Goal: Navigation & Orientation: Find specific page/section

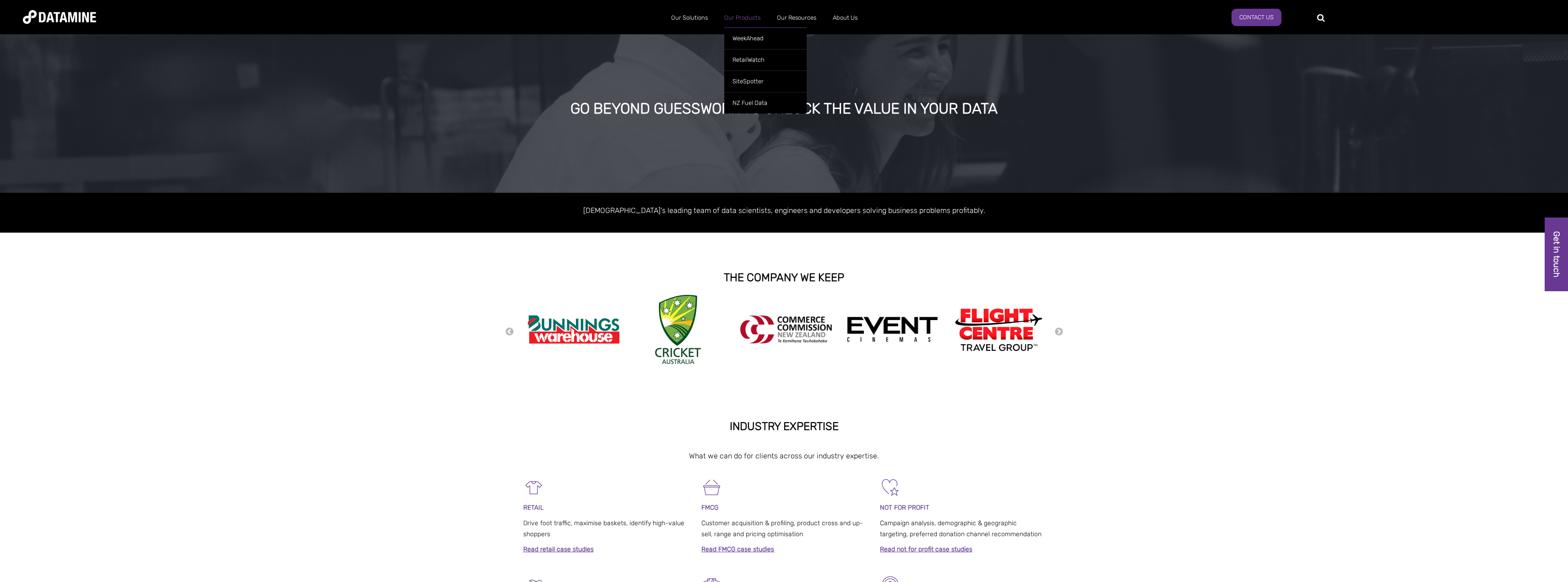
click at [736, 14] on link "Our Products" at bounding box center [742, 18] width 52 height 24
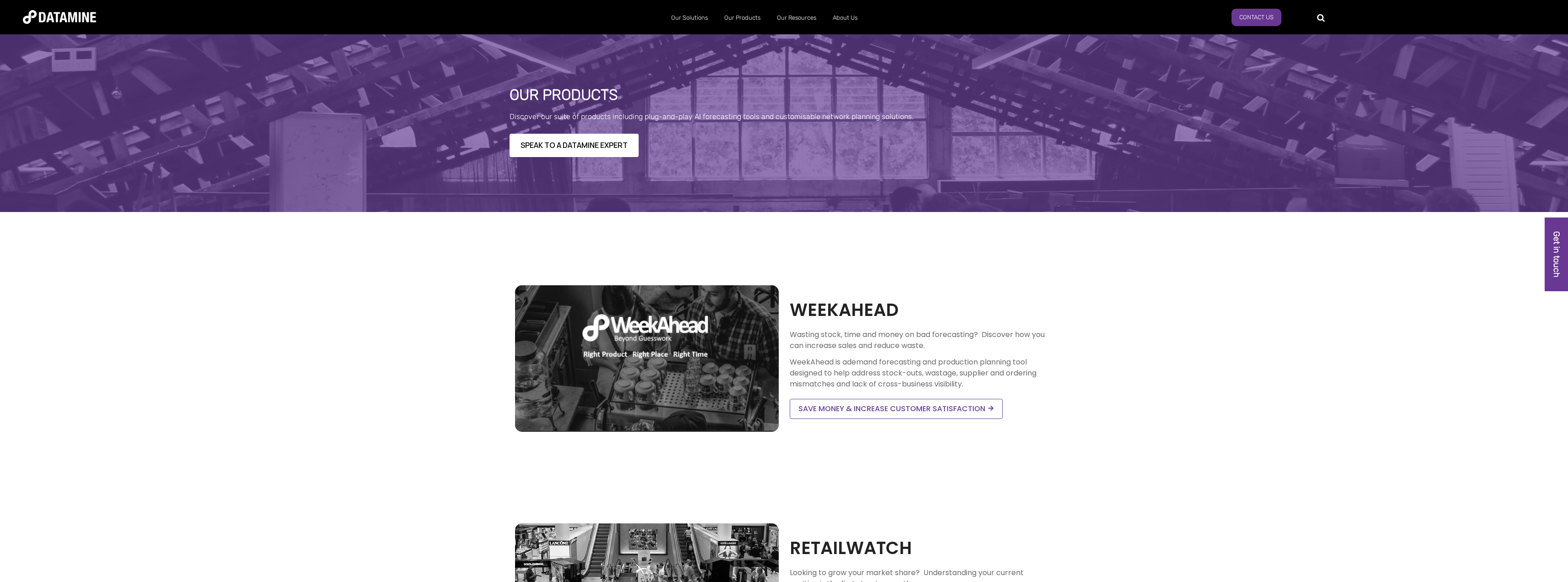
click at [55, 19] on img at bounding box center [60, 17] width 73 height 14
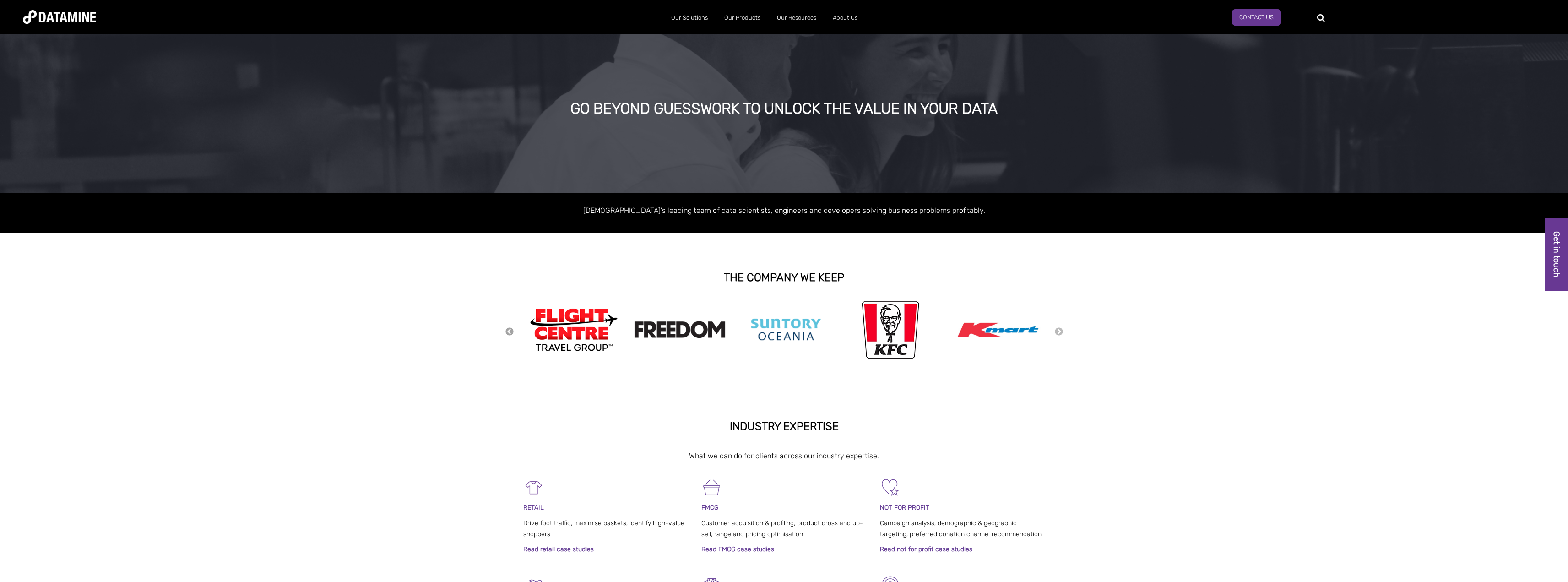
click at [507, 331] on button "Previous" at bounding box center [509, 332] width 9 height 10
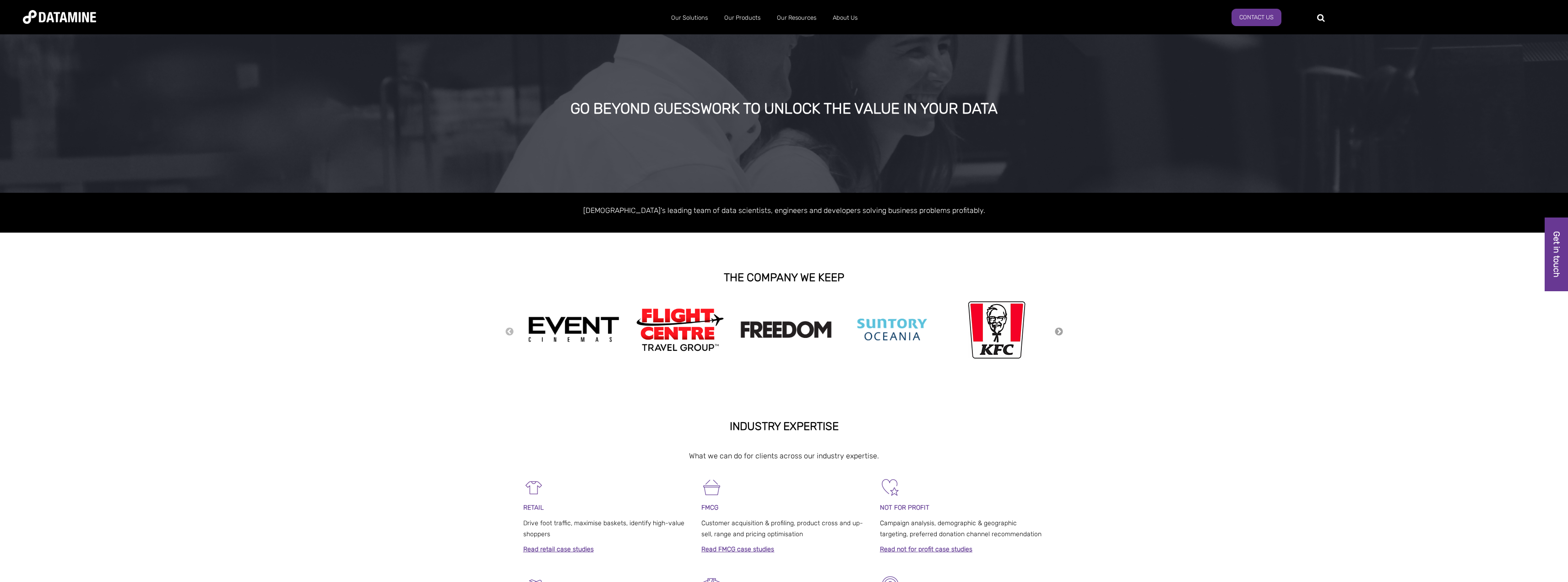
click at [1058, 332] on button "Next" at bounding box center [1059, 332] width 9 height 10
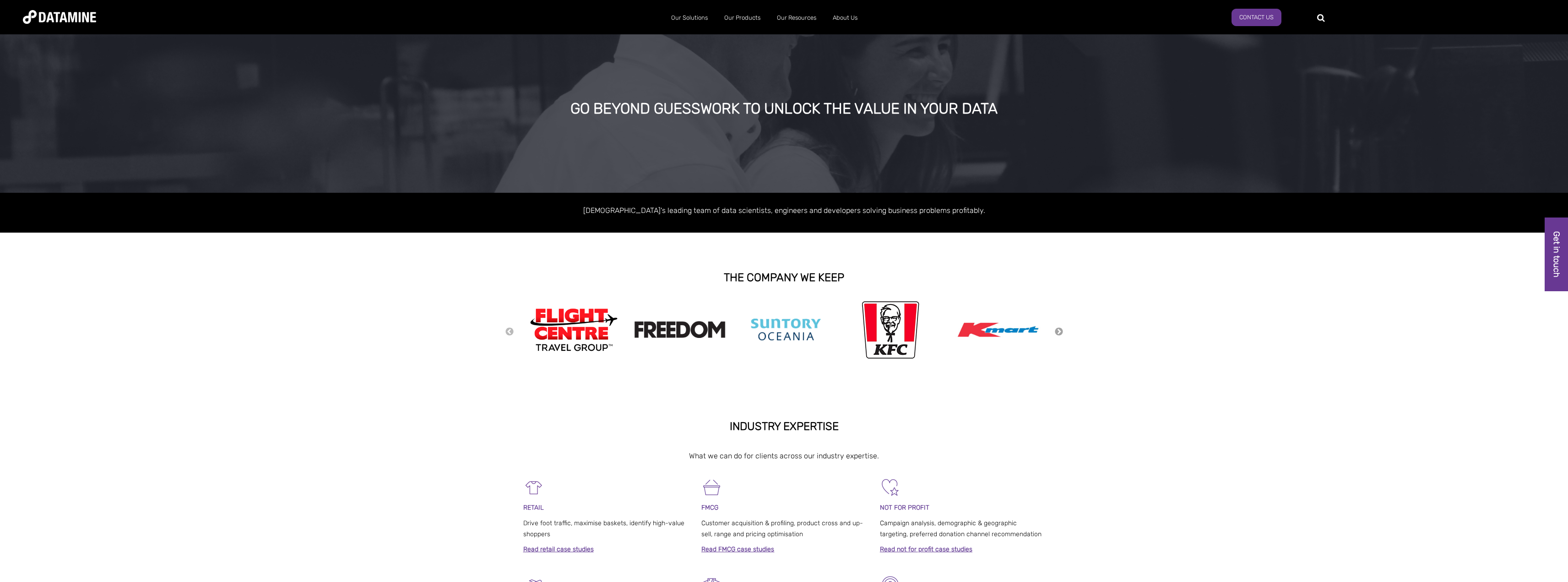
click at [1058, 332] on button "Next" at bounding box center [1059, 332] width 9 height 10
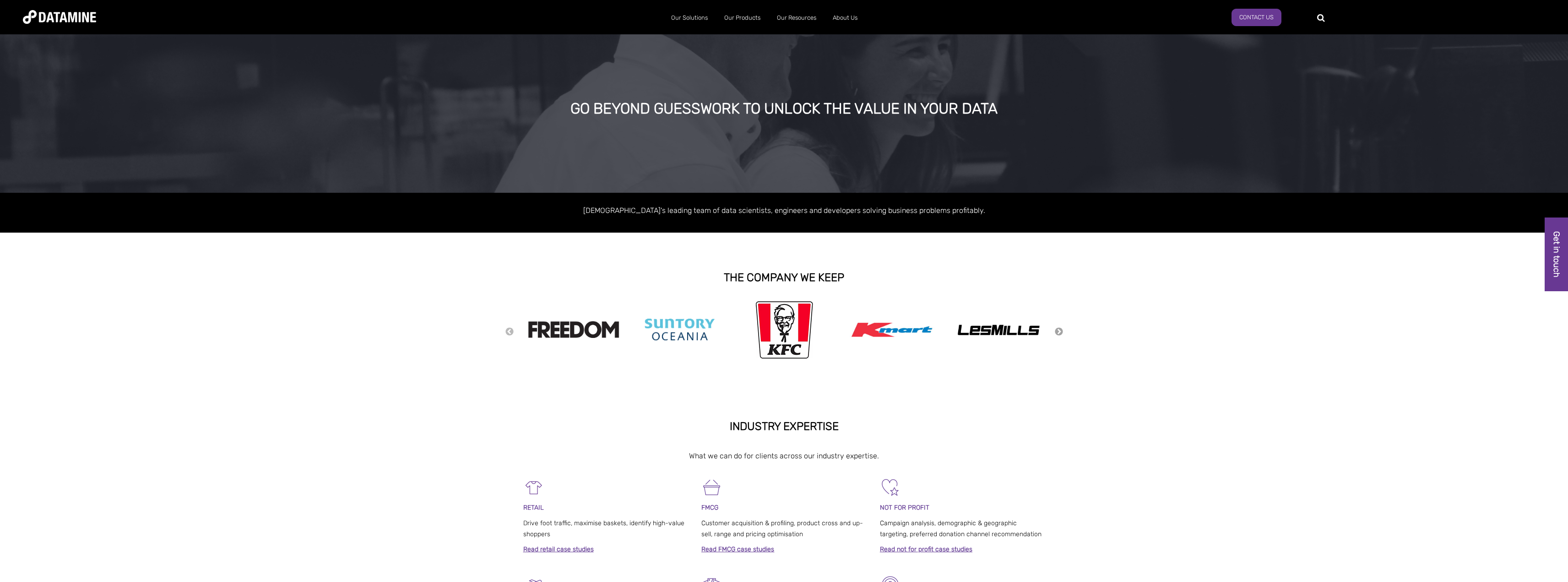
click at [1059, 331] on button "Next" at bounding box center [1059, 332] width 9 height 10
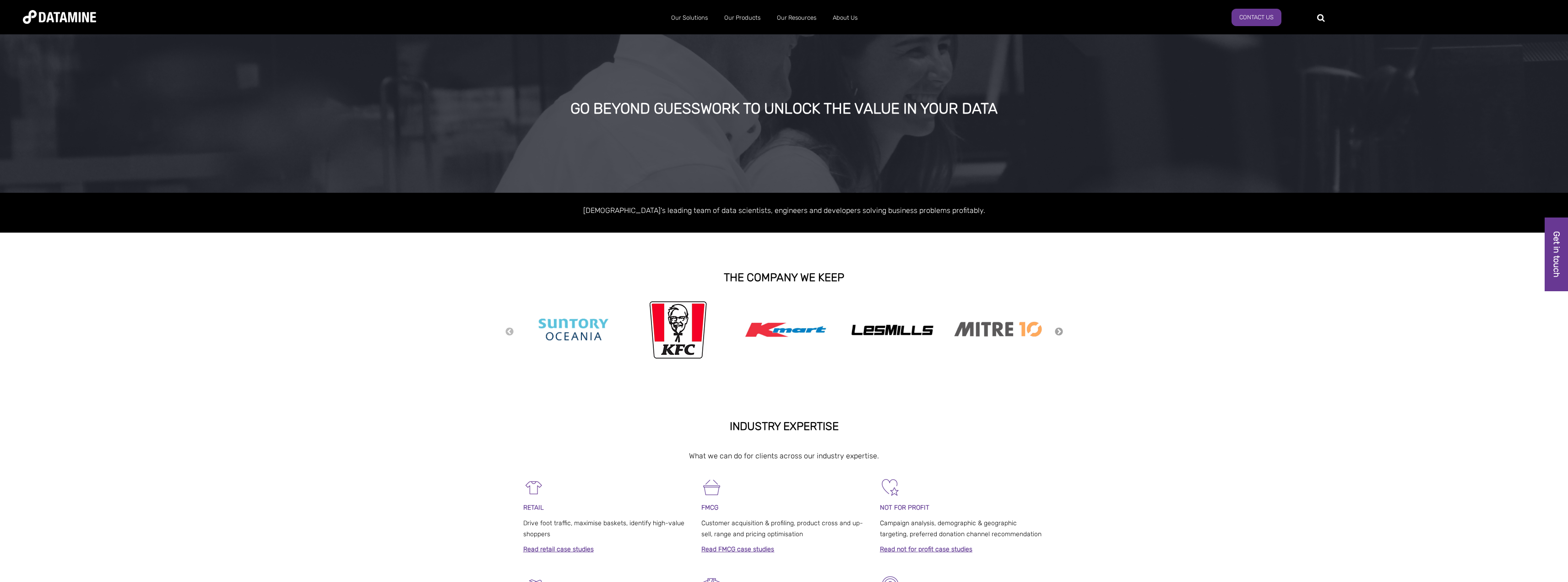
click at [1059, 331] on button "Next" at bounding box center [1059, 332] width 9 height 10
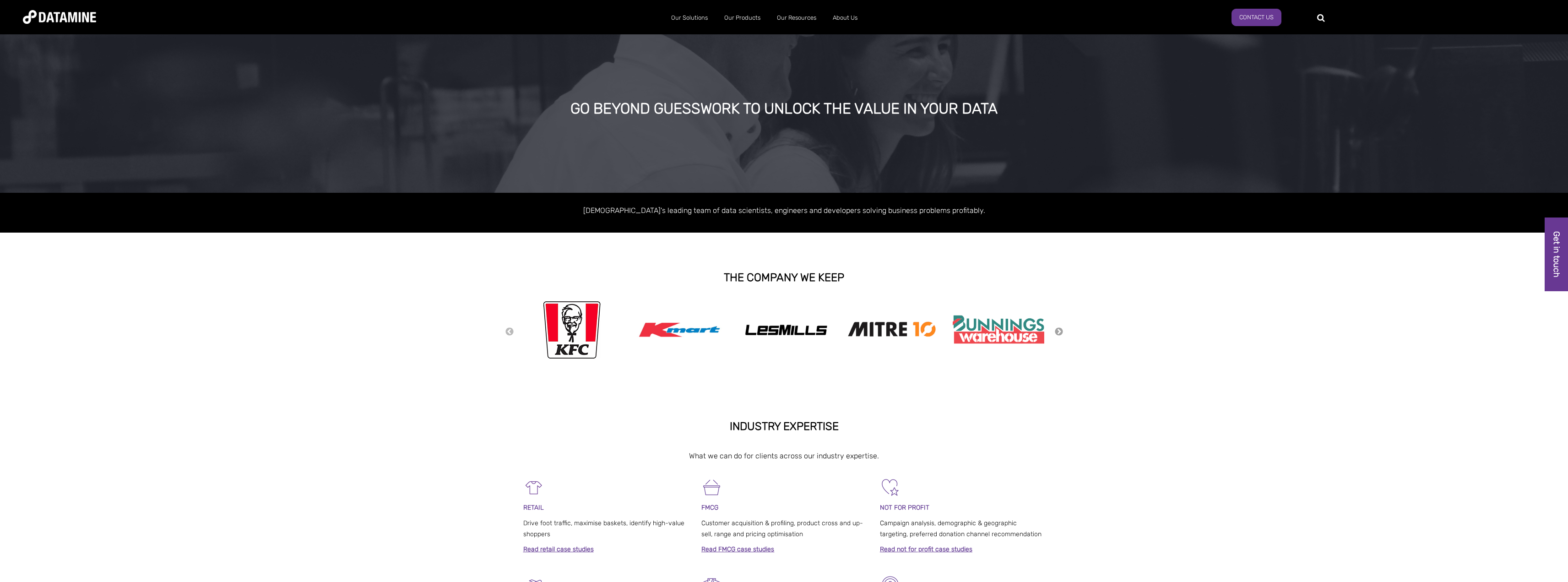
click at [1059, 331] on button "Next" at bounding box center [1059, 332] width 9 height 10
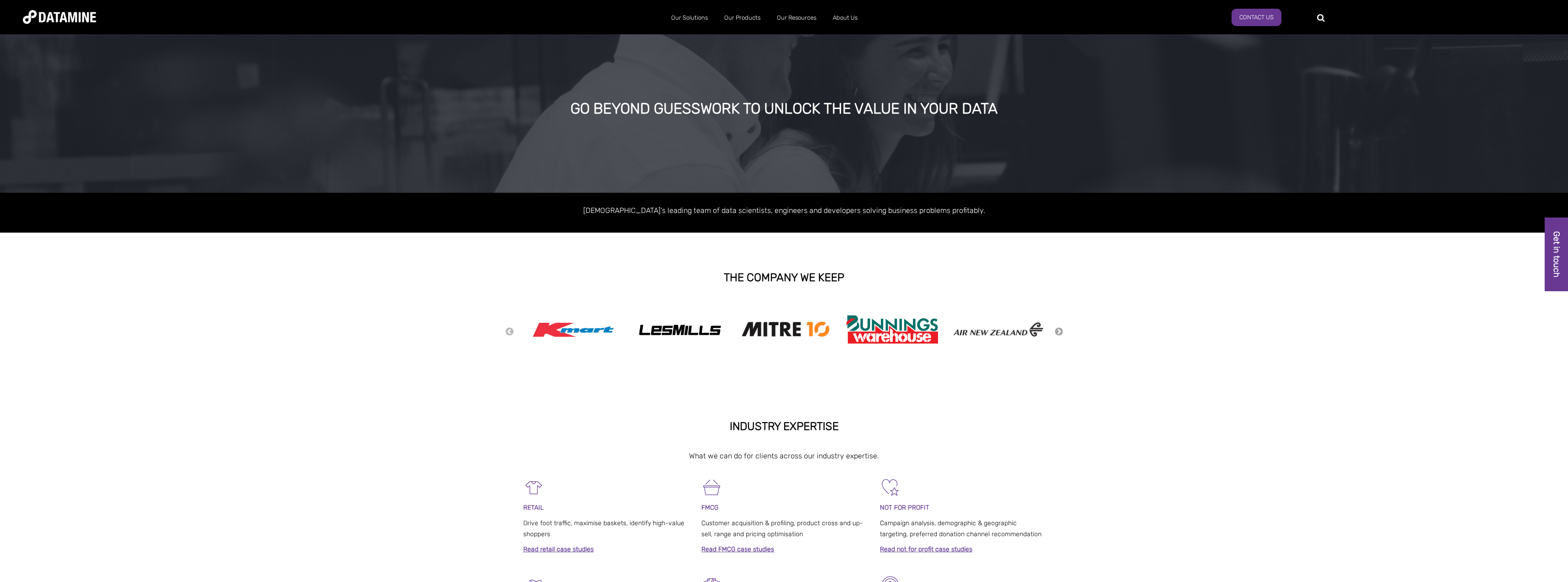
click at [1062, 332] on button "Next" at bounding box center [1059, 332] width 9 height 10
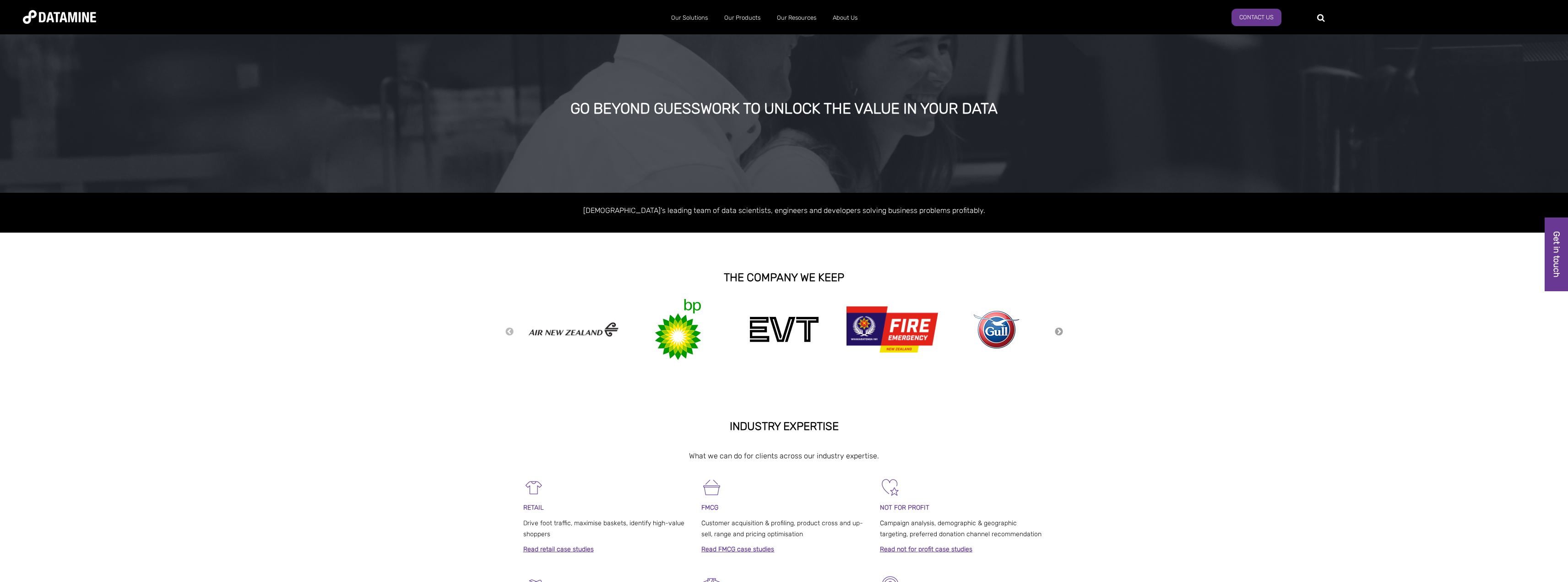
click at [1060, 332] on button "Next" at bounding box center [1059, 332] width 9 height 10
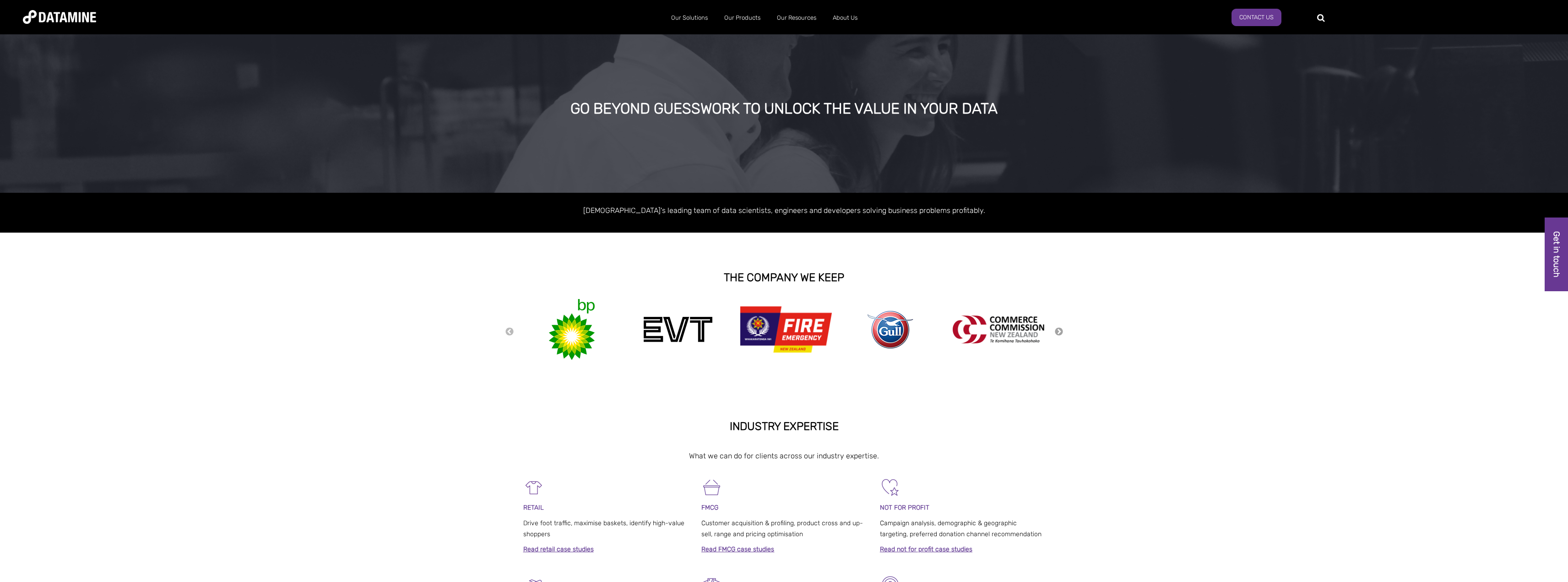
click at [1060, 332] on button "Next" at bounding box center [1059, 332] width 9 height 10
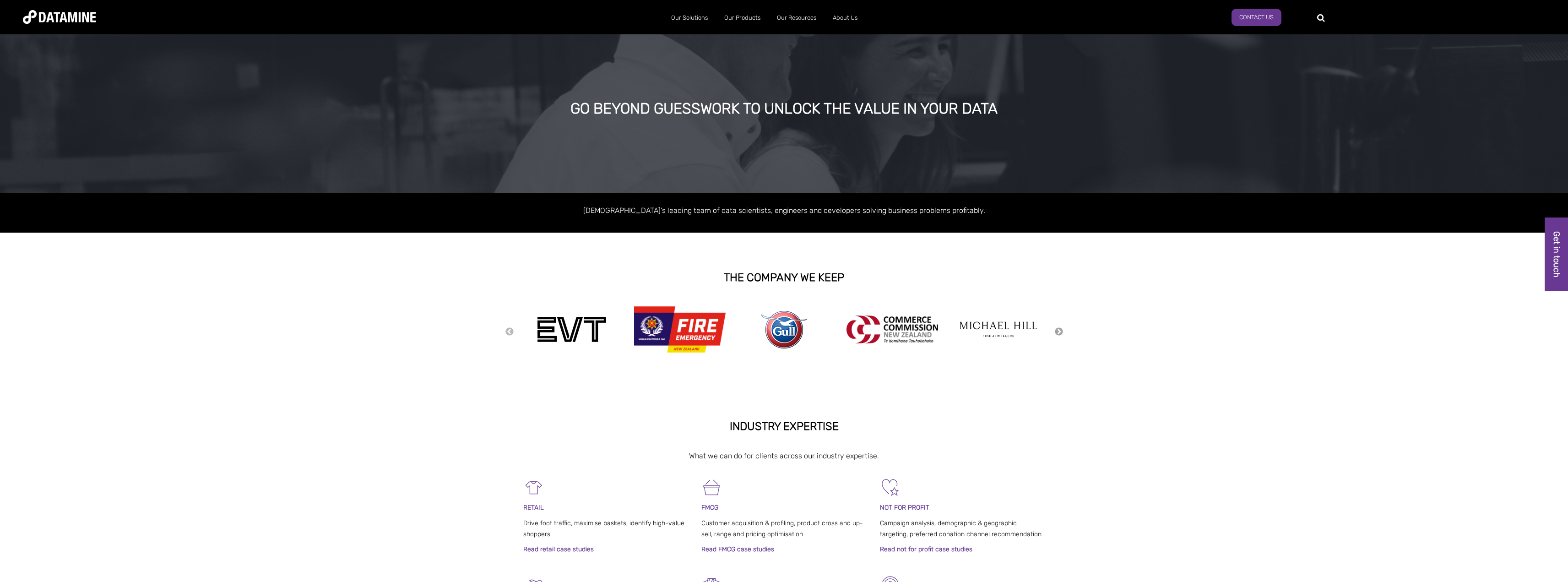
click at [1060, 332] on button "Next" at bounding box center [1059, 332] width 9 height 10
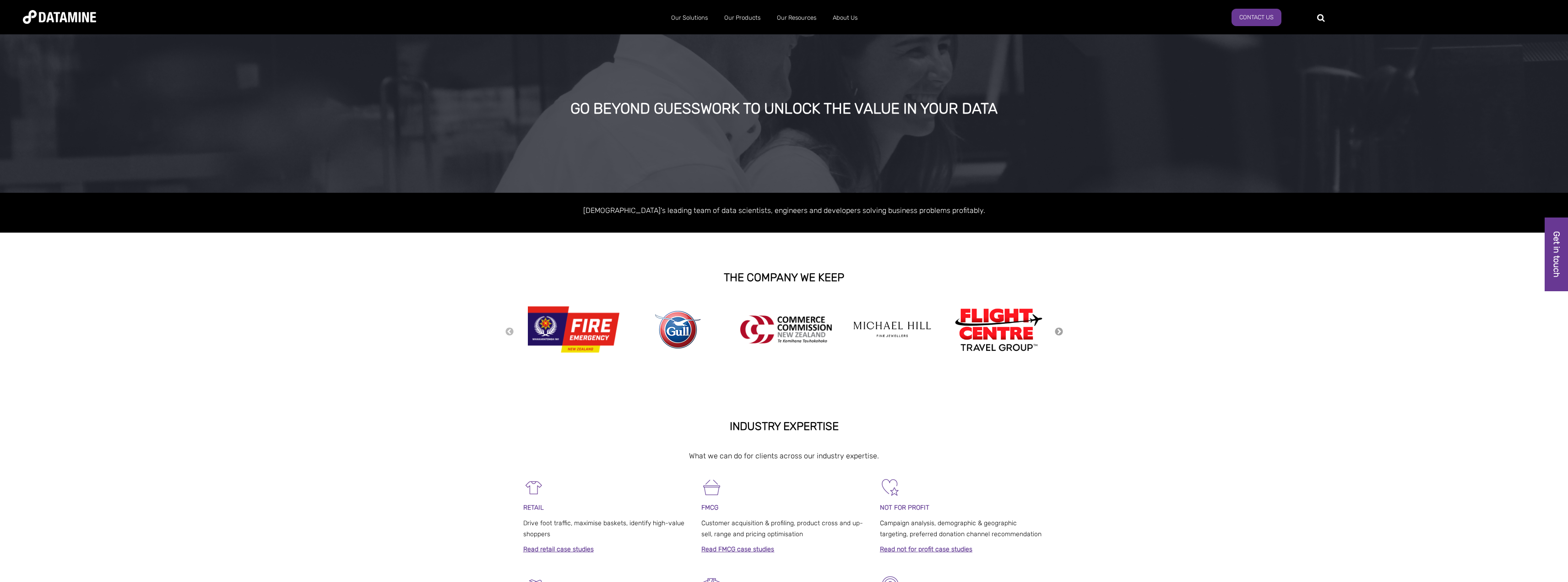
click at [1060, 332] on button "Next" at bounding box center [1059, 332] width 9 height 10
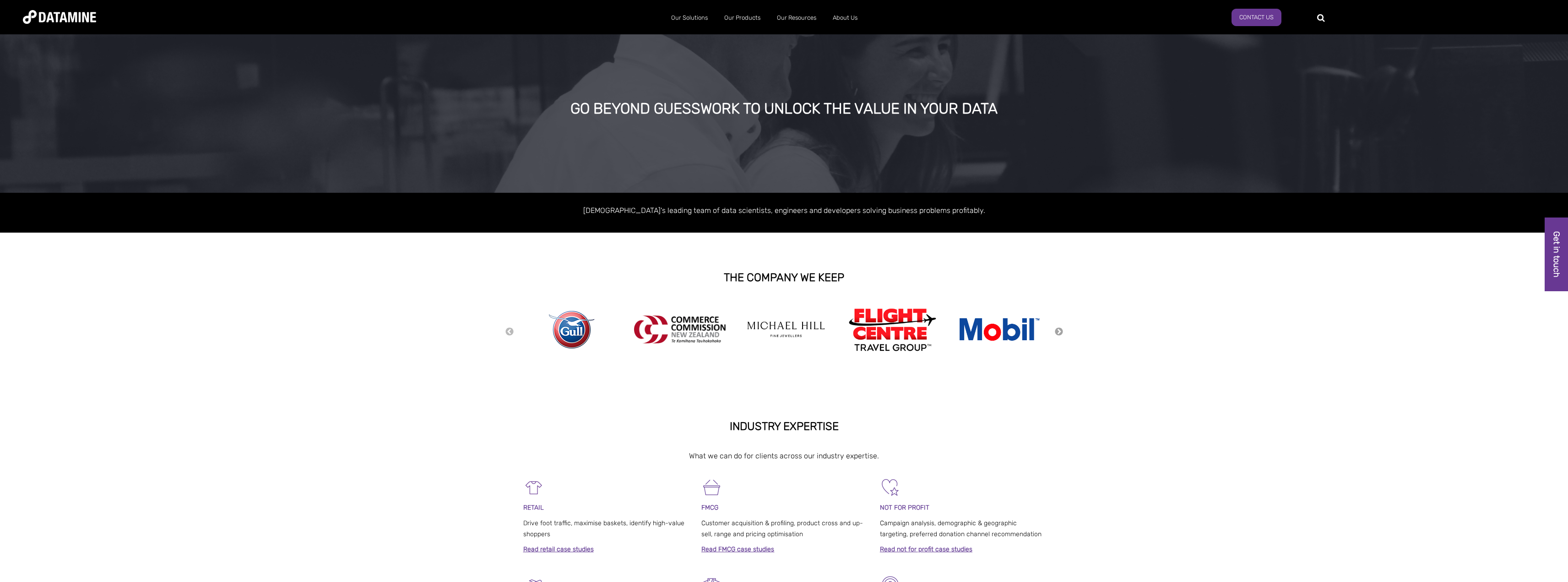
click at [1060, 332] on button "Next" at bounding box center [1059, 332] width 9 height 10
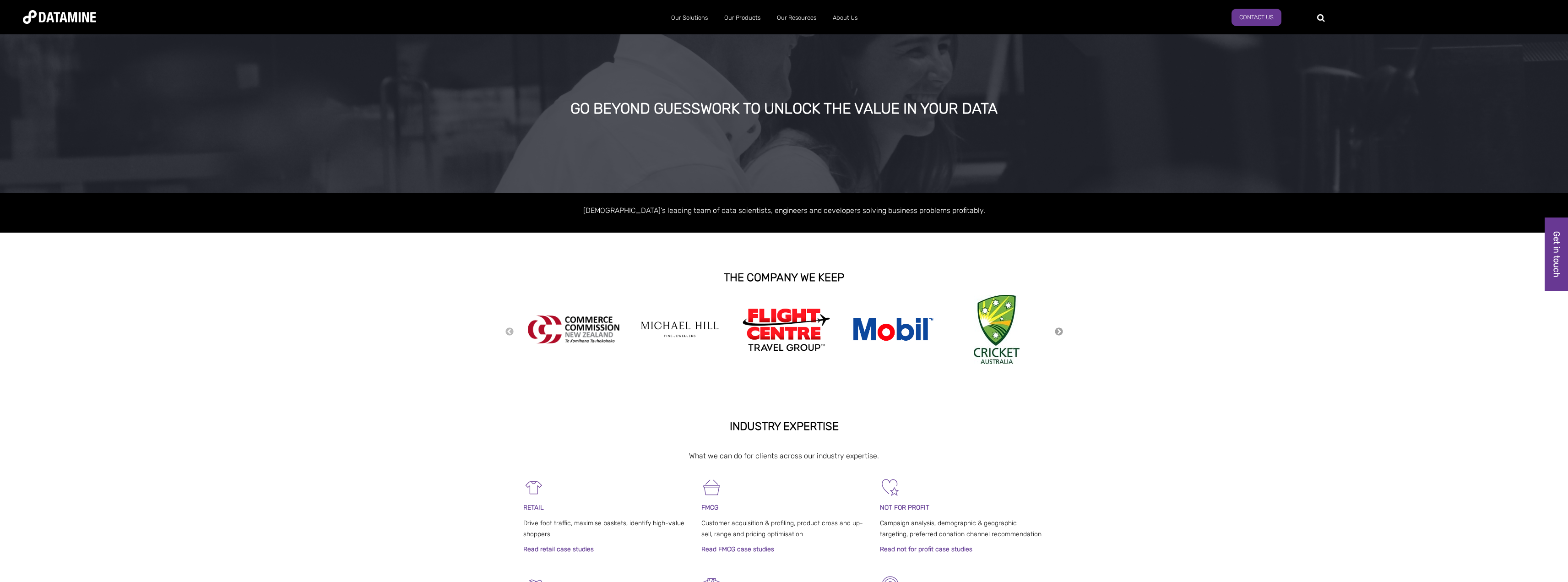
click at [1060, 332] on button "Next" at bounding box center [1059, 332] width 9 height 10
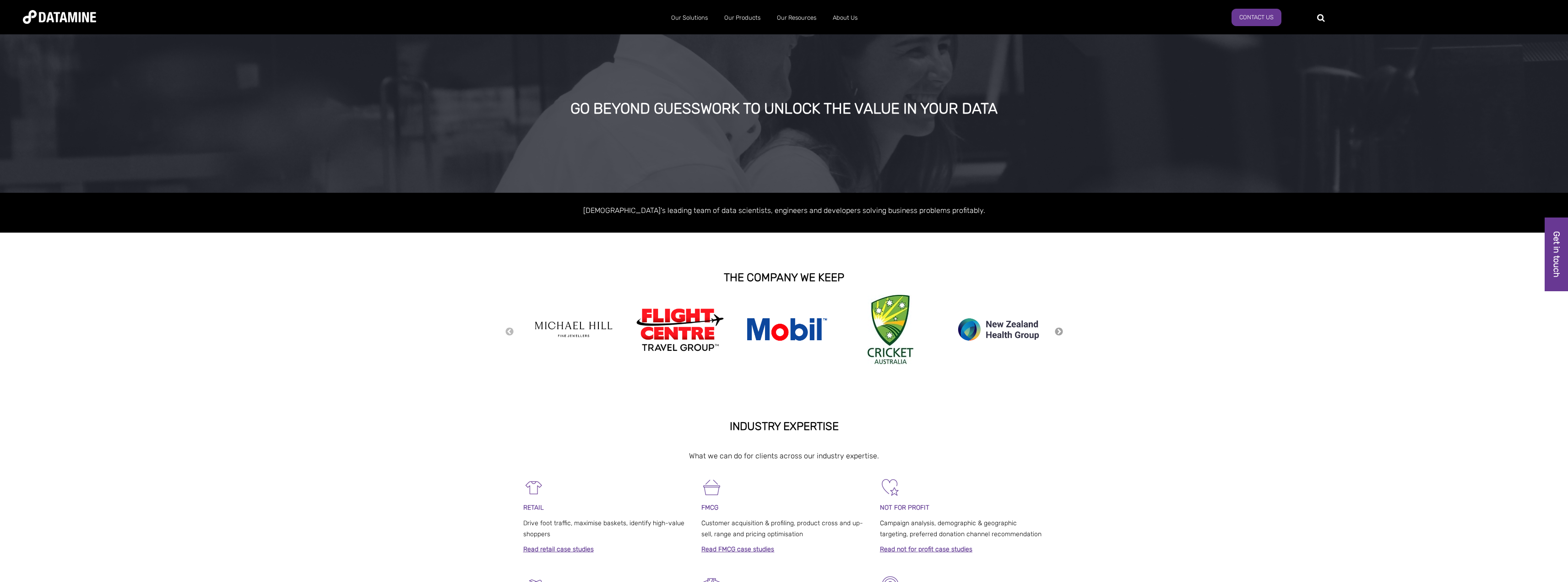
click at [1061, 331] on button "Next" at bounding box center [1059, 332] width 9 height 10
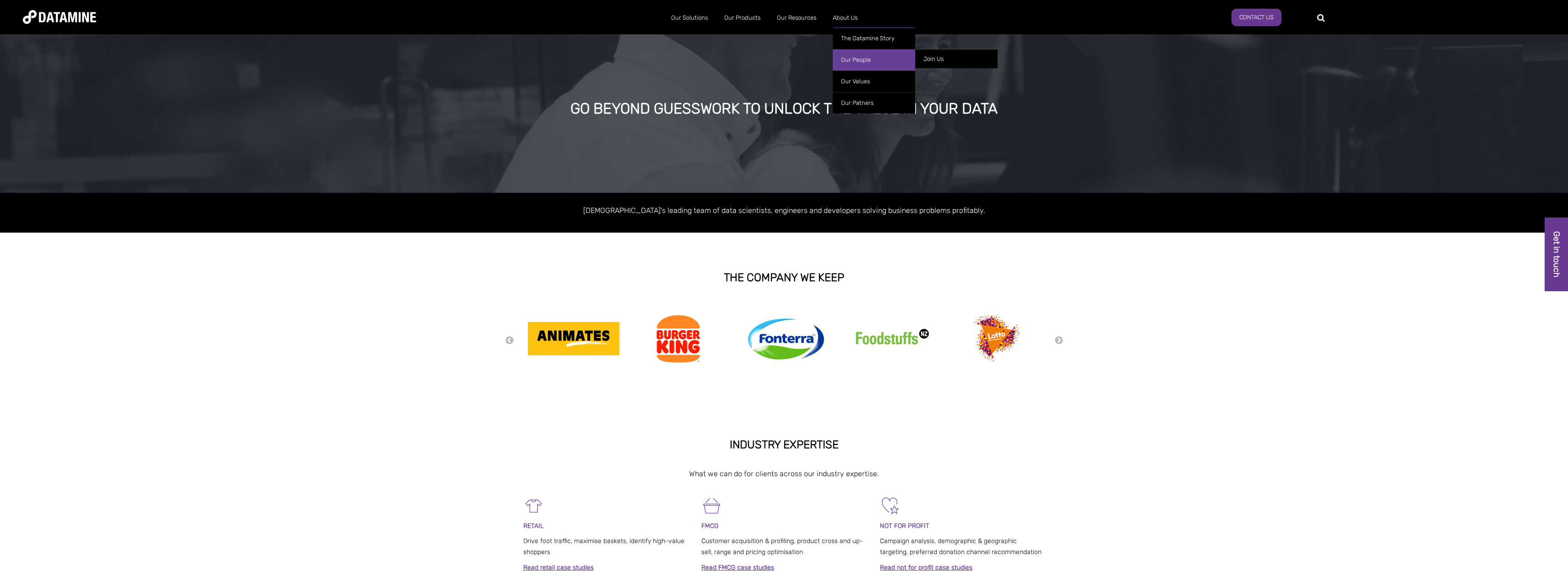
click at [863, 57] on link "Our People" at bounding box center [873, 59] width 82 height 21
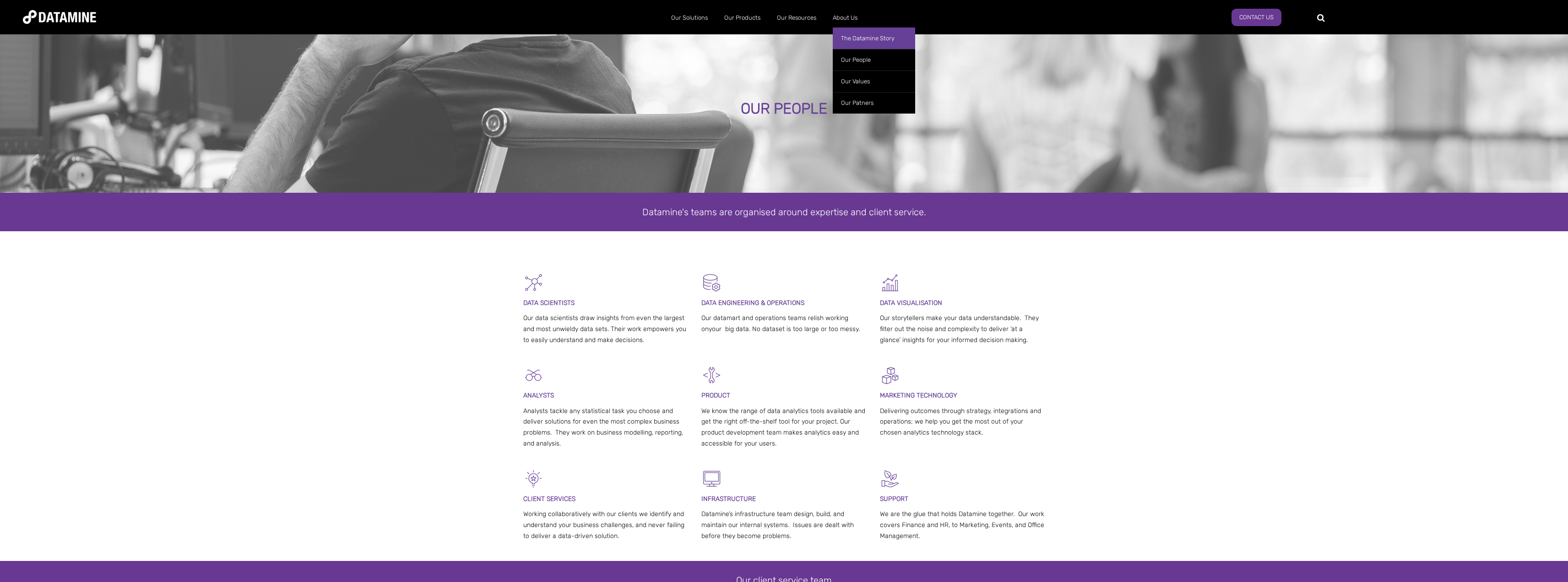
click at [861, 40] on link "The Datamine Story" at bounding box center [873, 38] width 82 height 21
